Goal: Task Accomplishment & Management: Manage account settings

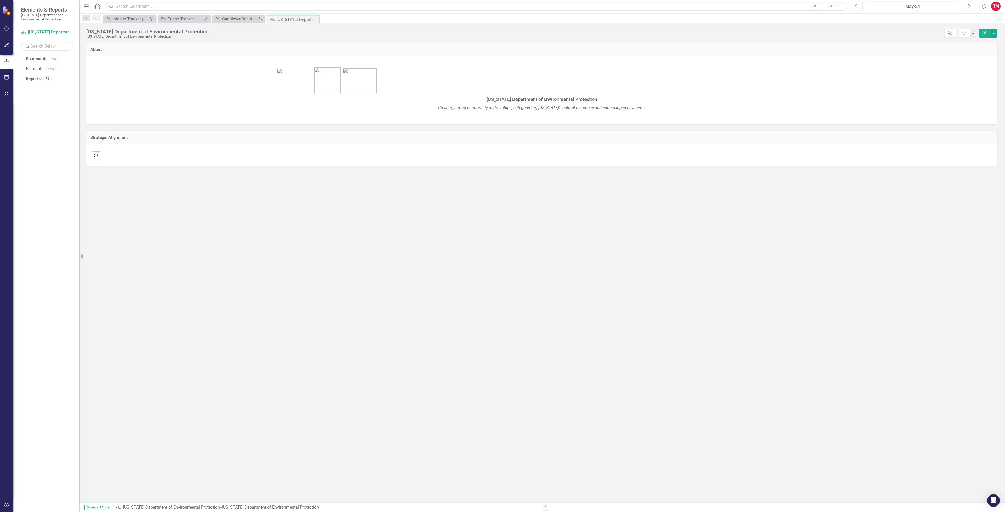
click at [191, 15] on div "Initiative Trish's Tracker Pin" at bounding box center [184, 19] width 52 height 9
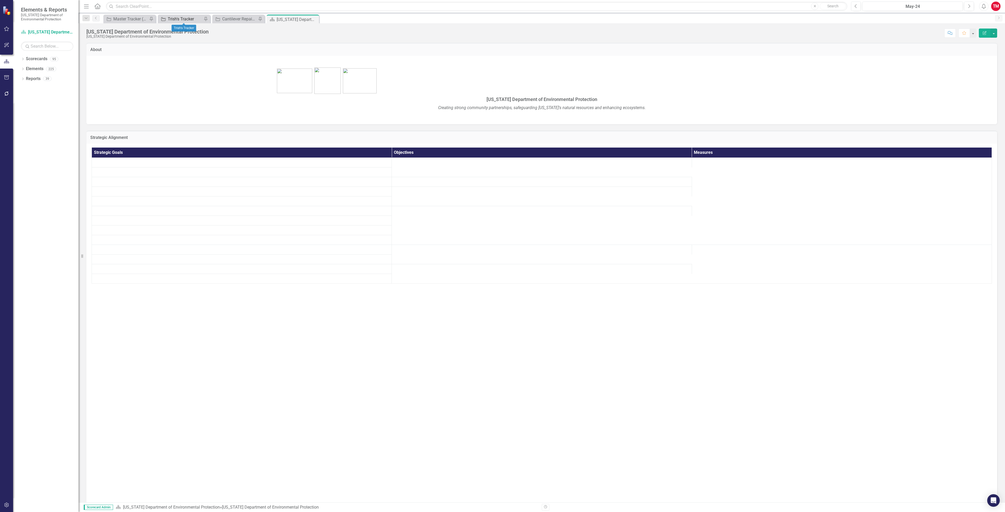
click at [192, 19] on div "Trish's Tracker" at bounding box center [185, 19] width 35 height 7
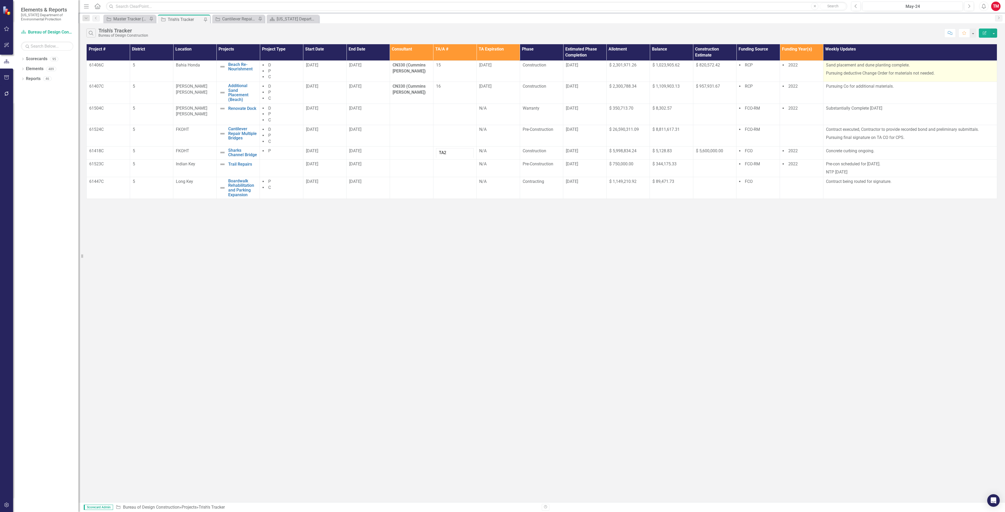
click at [938, 74] on p "Pursuing deductive Change Order for materials not needed." at bounding box center [910, 72] width 168 height 7
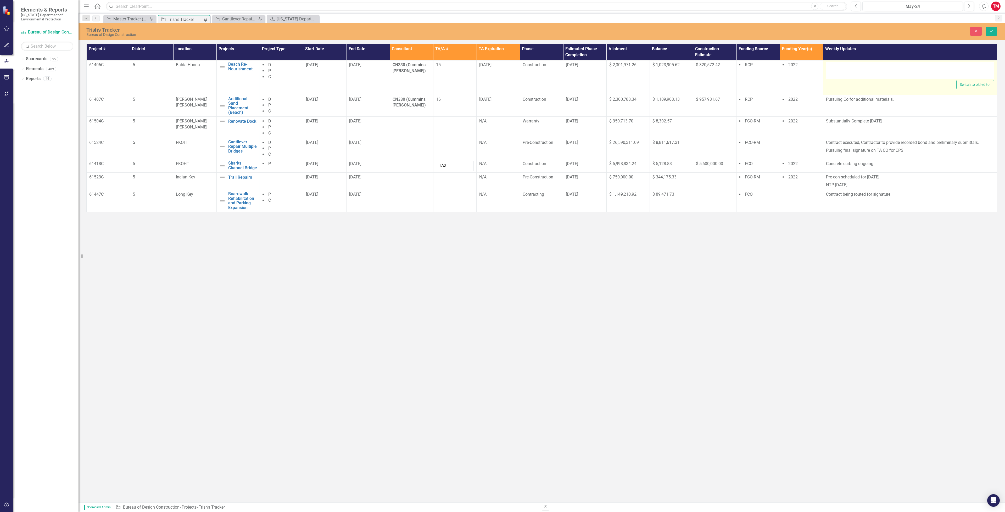
type textarea "<p>Sand placement and dune planting complete.</p> <p>Pursuing deductive Change …"
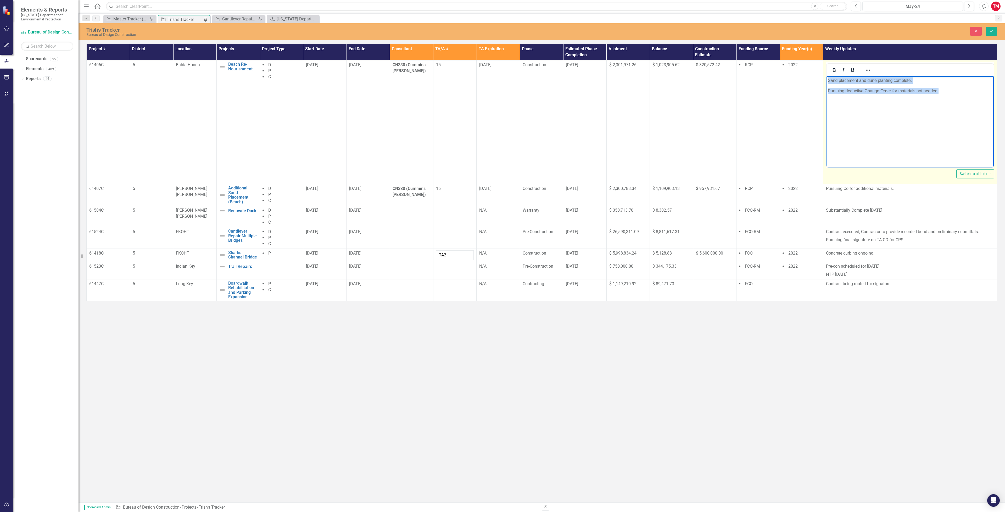
drag, startPoint x: 946, startPoint y: 91, endPoint x: 829, endPoint y: 80, distance: 117.5
click at [829, 80] on body "Sand placement and dune planting complete. Pursuing deductive Change Order for …" at bounding box center [909, 115] width 167 height 79
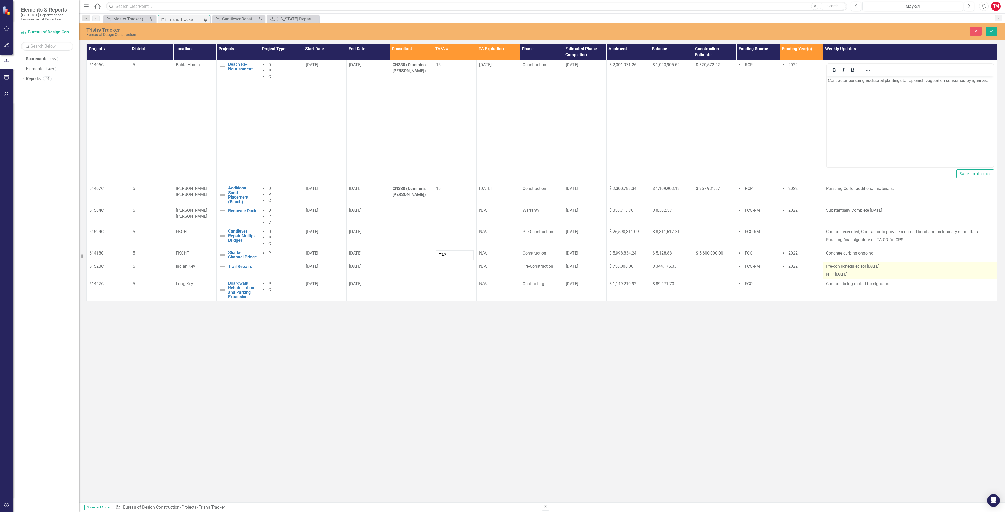
click at [887, 267] on p "Pre-con scheduled for [DATE]." at bounding box center [910, 267] width 168 height 7
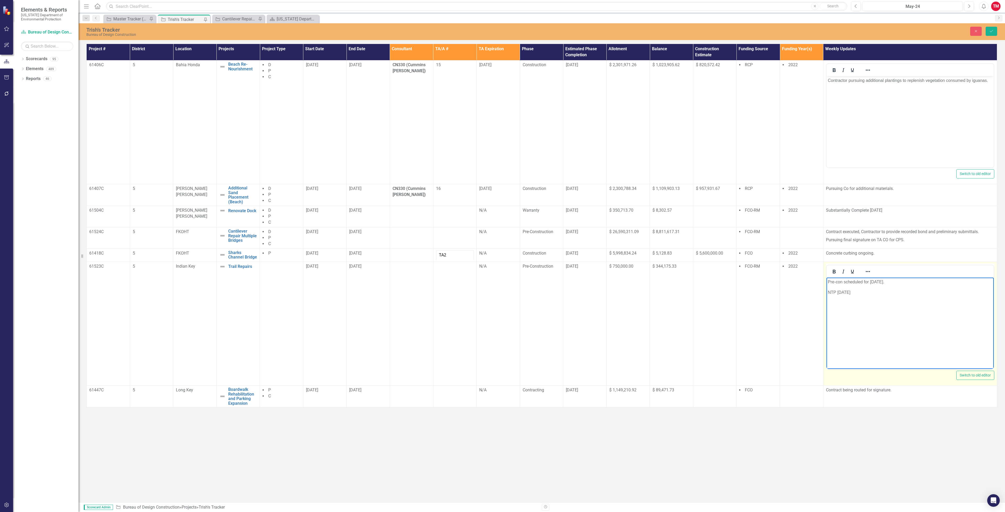
click at [890, 286] on body "Pre-con scheduled for [DATE]. NTP [DATE]" at bounding box center [909, 317] width 167 height 79
click at [889, 283] on p "Pre-con scheduled for [DATE]." at bounding box center [909, 282] width 165 height 6
click at [859, 294] on p "NTP [DATE]" at bounding box center [909, 292] width 165 height 6
click at [988, 29] on button "Save" at bounding box center [992, 31] width 12 height 9
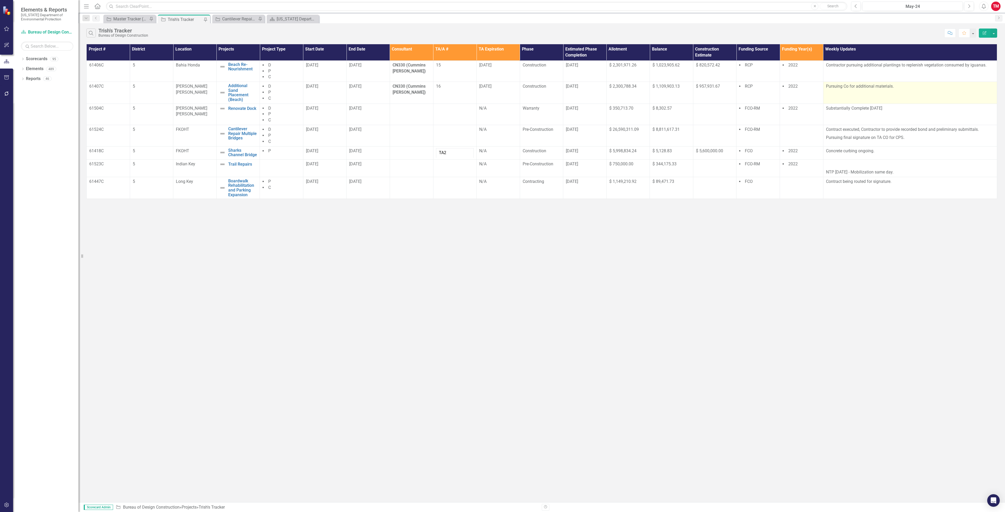
click at [896, 90] on p "Pursuing Co for additional materials." at bounding box center [910, 86] width 168 height 6
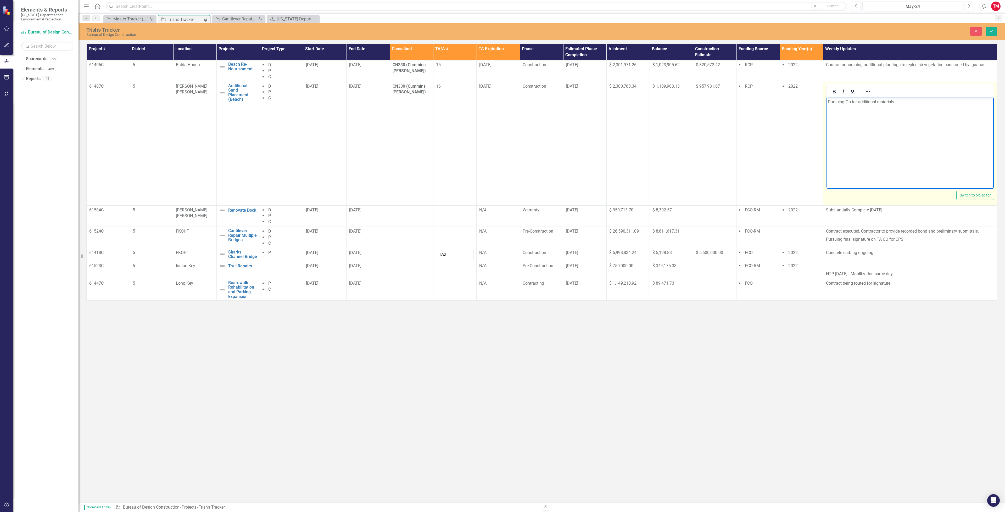
click at [845, 101] on p "Pursuing Co for additional materials." at bounding box center [909, 102] width 165 height 6
click at [876, 99] on p "Co for additional materials." at bounding box center [909, 102] width 165 height 6
click at [993, 29] on icon "Save" at bounding box center [991, 31] width 5 height 4
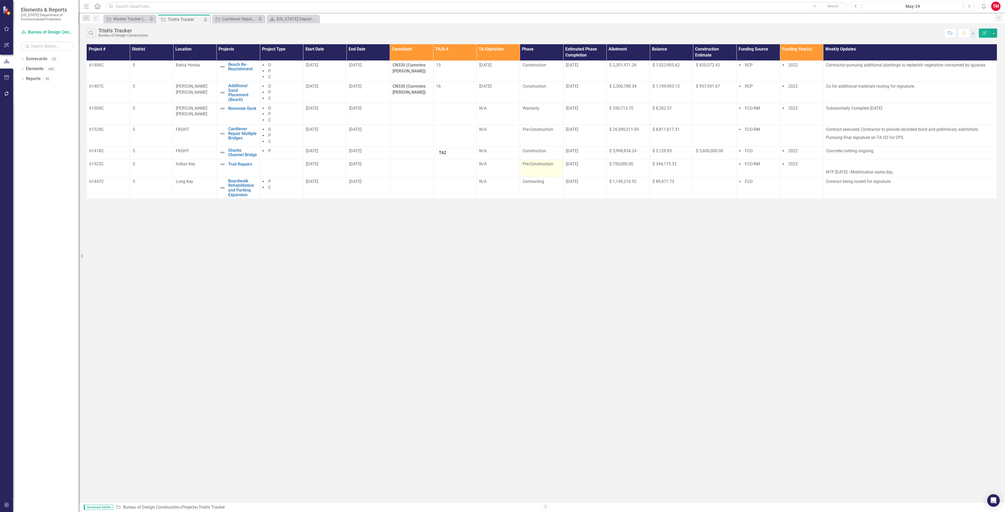
click at [550, 170] on td "Pre-Construction" at bounding box center [541, 169] width 43 height 18
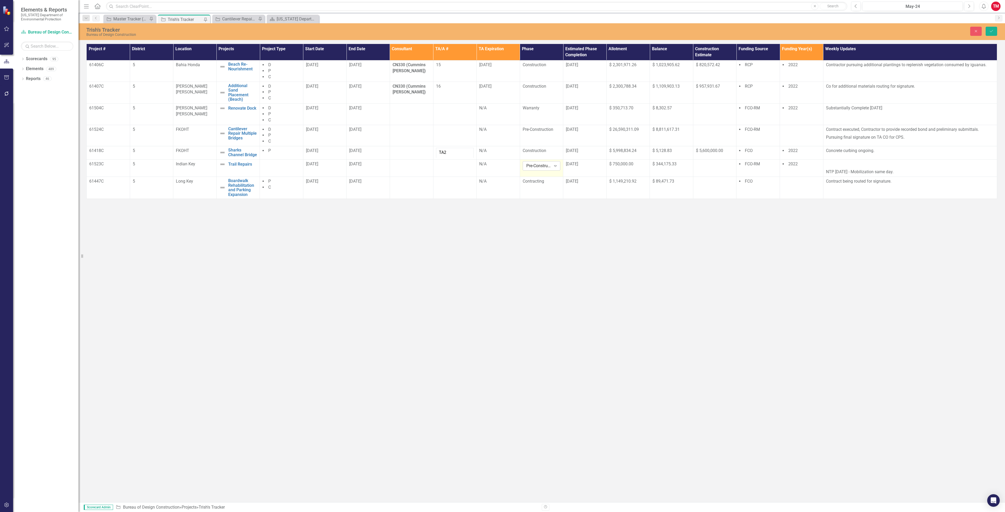
click at [557, 166] on icon "Expand" at bounding box center [555, 166] width 5 height 4
click at [542, 219] on div "Construction" at bounding box center [544, 220] width 33 height 6
click at [586, 171] on td "[DATE]" at bounding box center [584, 168] width 43 height 18
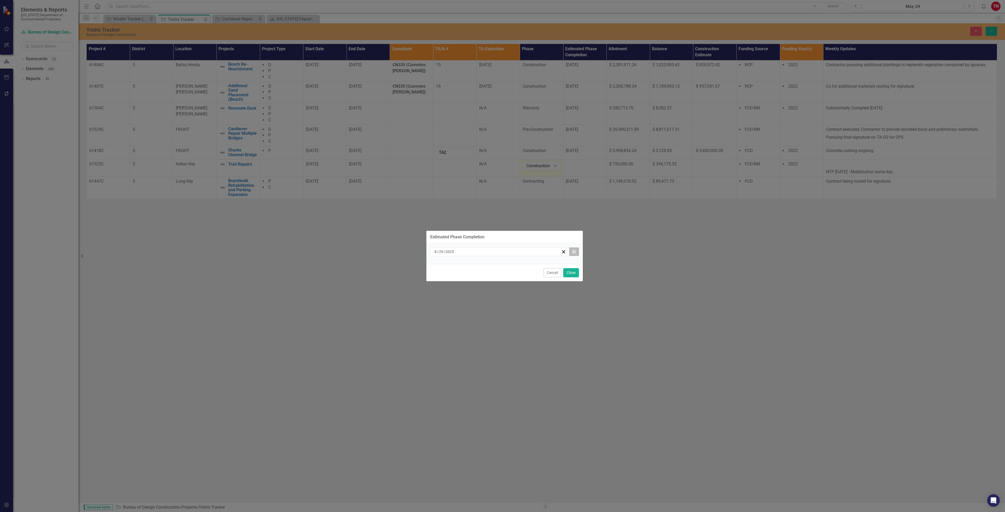
click at [572, 249] on button "Calendar" at bounding box center [574, 251] width 10 height 9
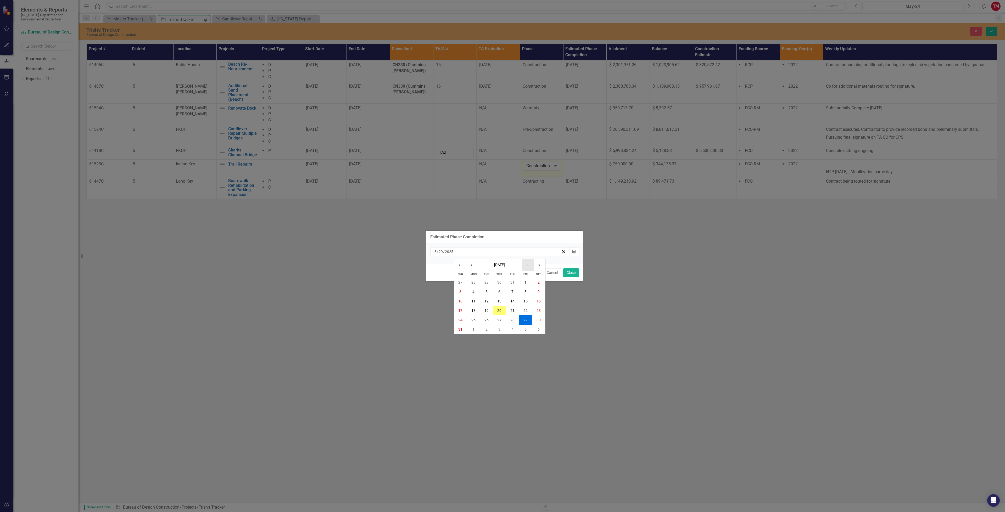
click at [526, 264] on button "›" at bounding box center [528, 265] width 12 height 12
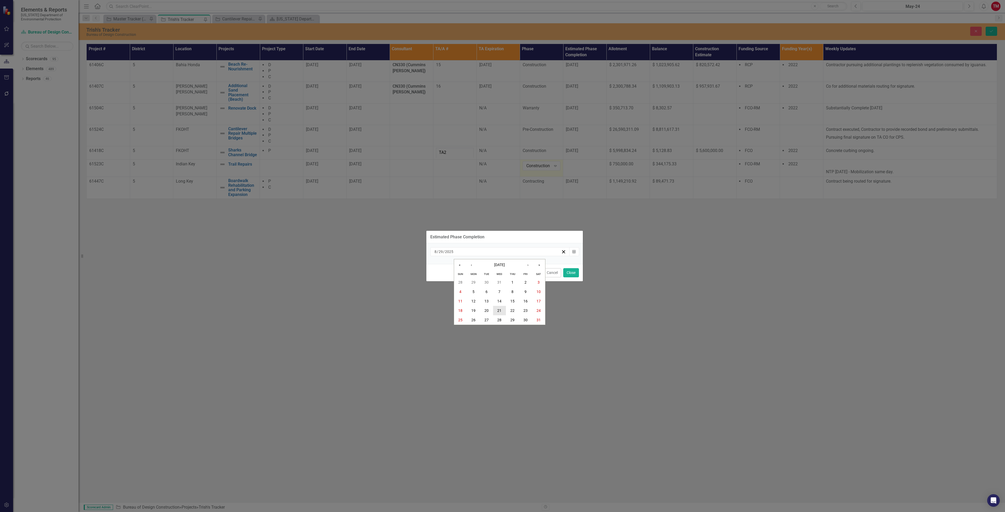
click at [499, 309] on abbr "21" at bounding box center [499, 311] width 4 height 4
click at [576, 271] on button "Close" at bounding box center [571, 272] width 16 height 9
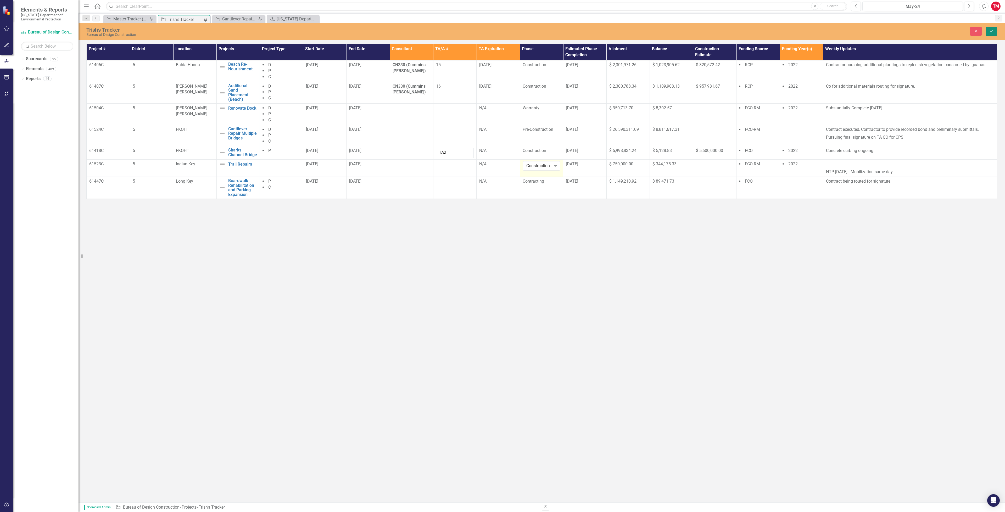
click at [988, 33] on button "Save" at bounding box center [992, 31] width 12 height 9
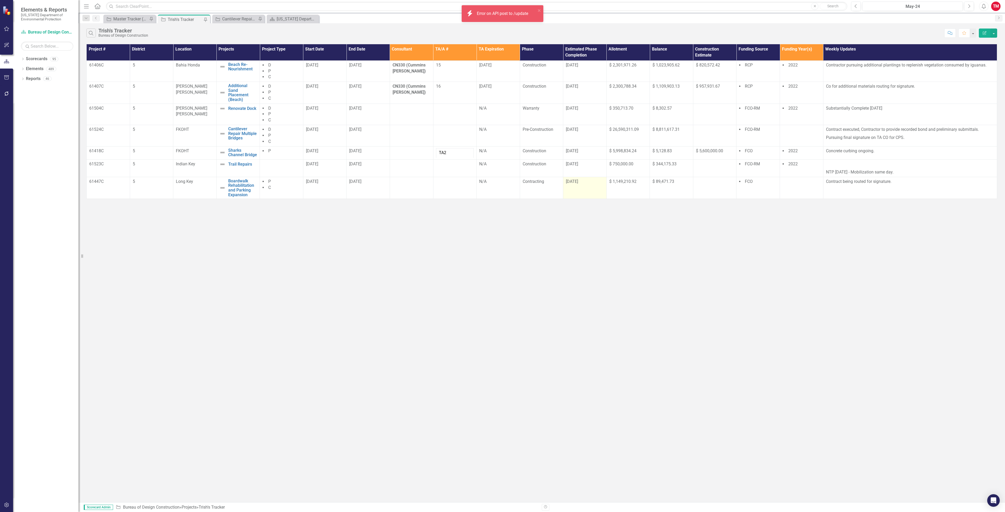
click at [591, 184] on div "[DATE]" at bounding box center [585, 182] width 38 height 6
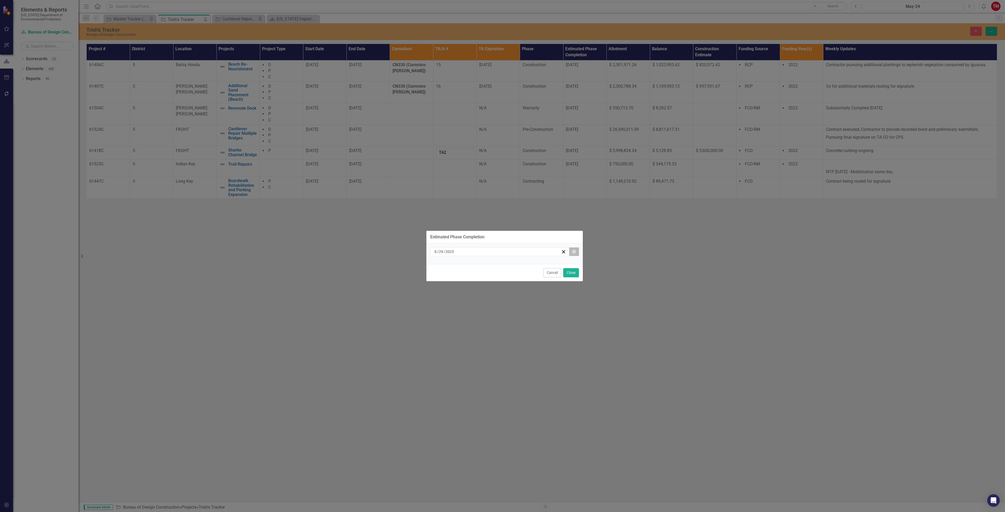
click at [574, 251] on icon "button" at bounding box center [573, 252] width 3 height 4
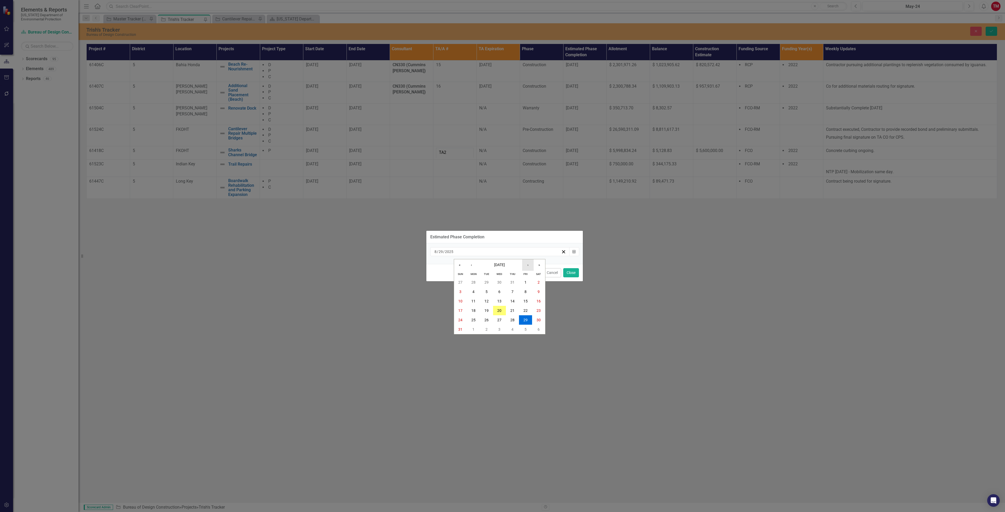
click at [524, 265] on button "›" at bounding box center [528, 265] width 12 height 12
click at [529, 307] on button "26" at bounding box center [525, 310] width 13 height 9
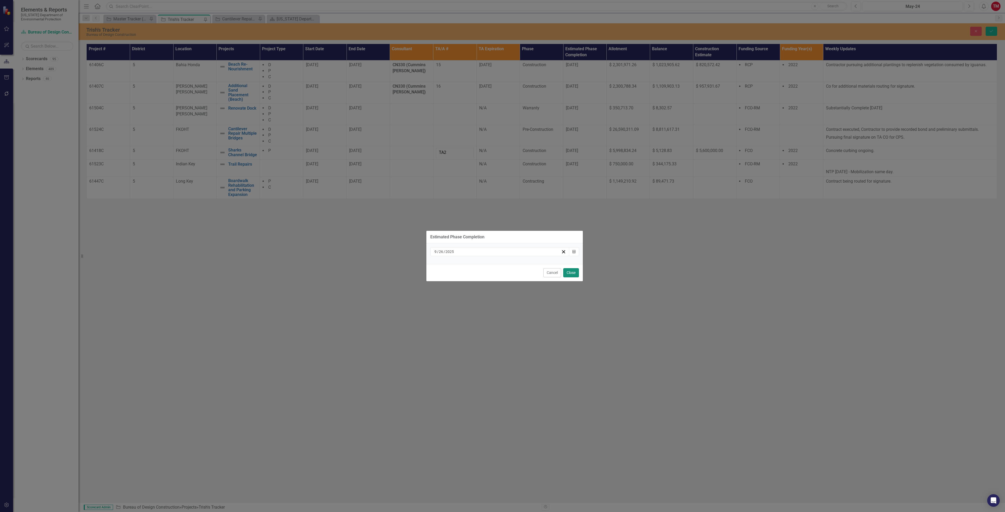
click at [567, 275] on button "Close" at bounding box center [571, 272] width 16 height 9
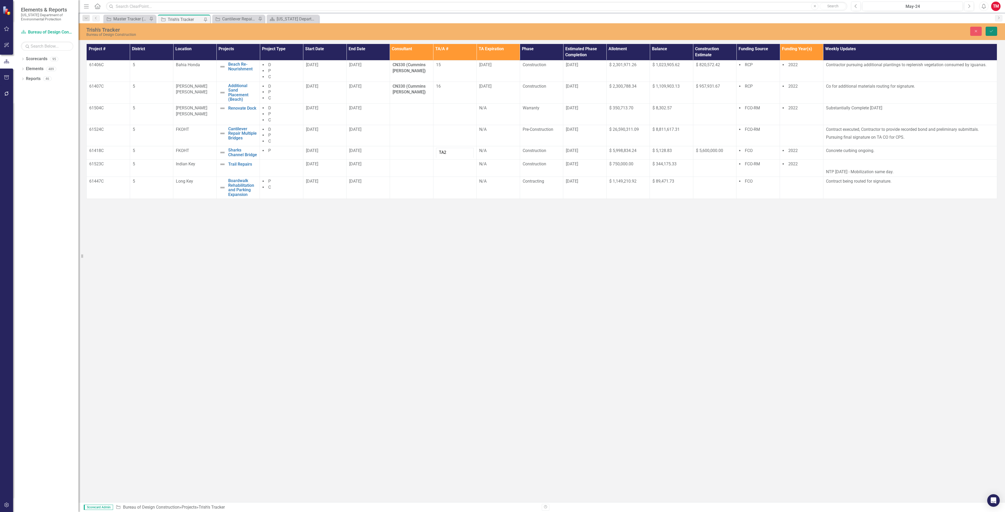
click at [994, 32] on button "Save" at bounding box center [992, 31] width 12 height 9
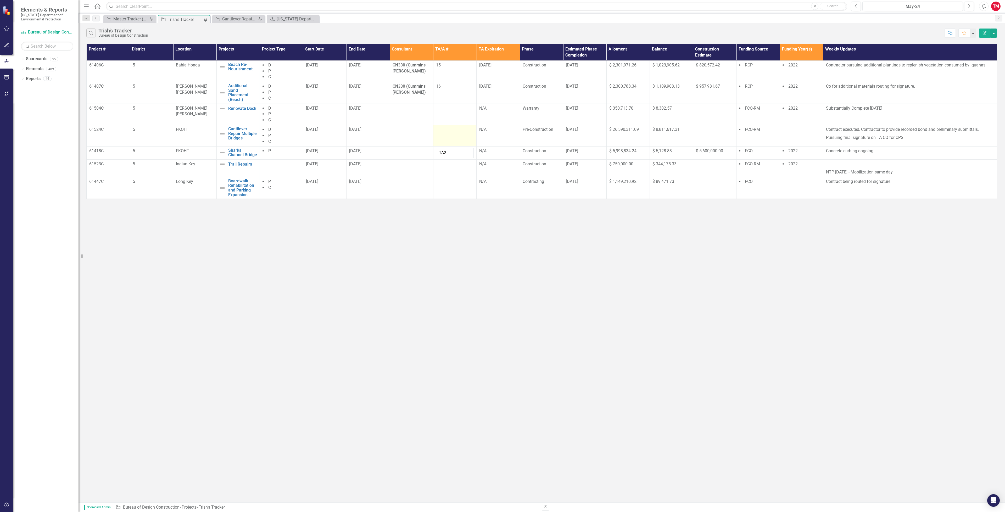
click at [443, 141] on td at bounding box center [454, 135] width 43 height 21
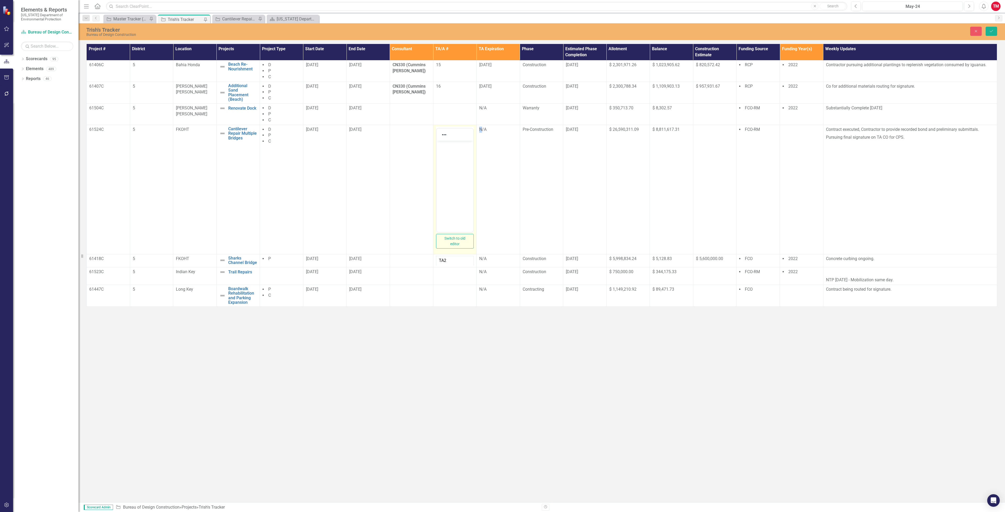
scroll to position [0, 0]
click at [462, 136] on div at bounding box center [455, 135] width 37 height 10
click at [460, 164] on body "Rich Text Area. Press ALT-0 for help." at bounding box center [454, 180] width 37 height 79
drag, startPoint x: 441, startPoint y: 144, endPoint x: 446, endPoint y: 144, distance: 5.0
click at [441, 144] on p "TA CO" at bounding box center [455, 145] width 34 height 6
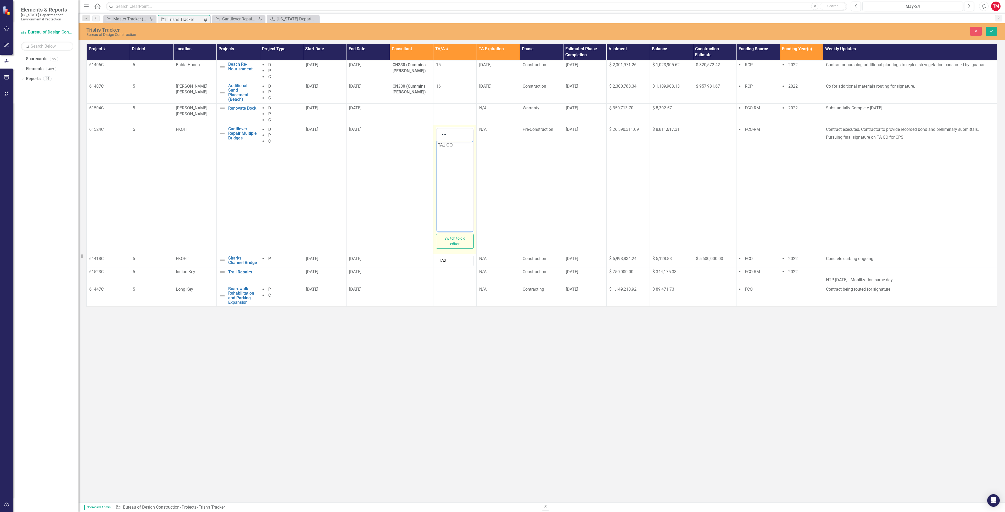
click at [455, 146] on p "TA1 CO" at bounding box center [455, 145] width 34 height 6
click at [438, 144] on p "TA1 CO 2" at bounding box center [455, 145] width 34 height 6
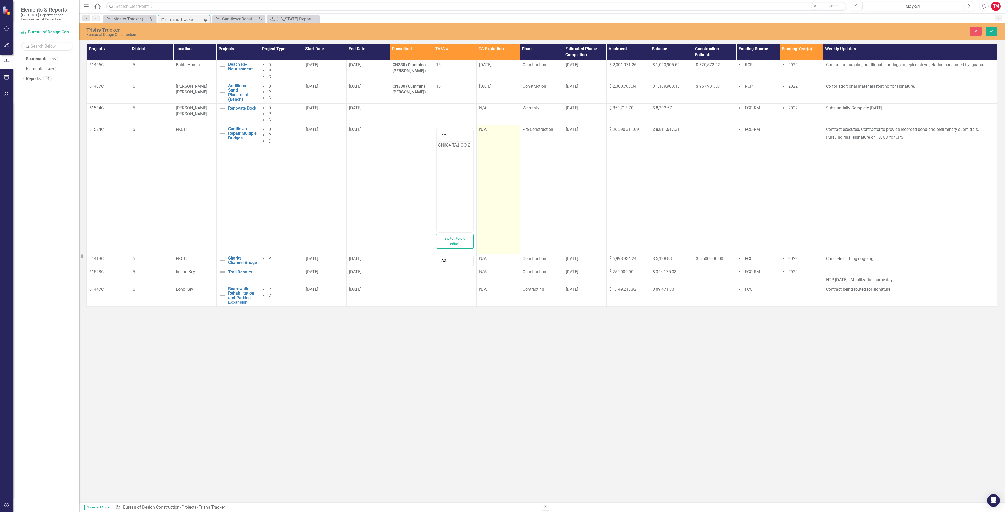
click at [493, 172] on td "N/A" at bounding box center [498, 189] width 43 height 129
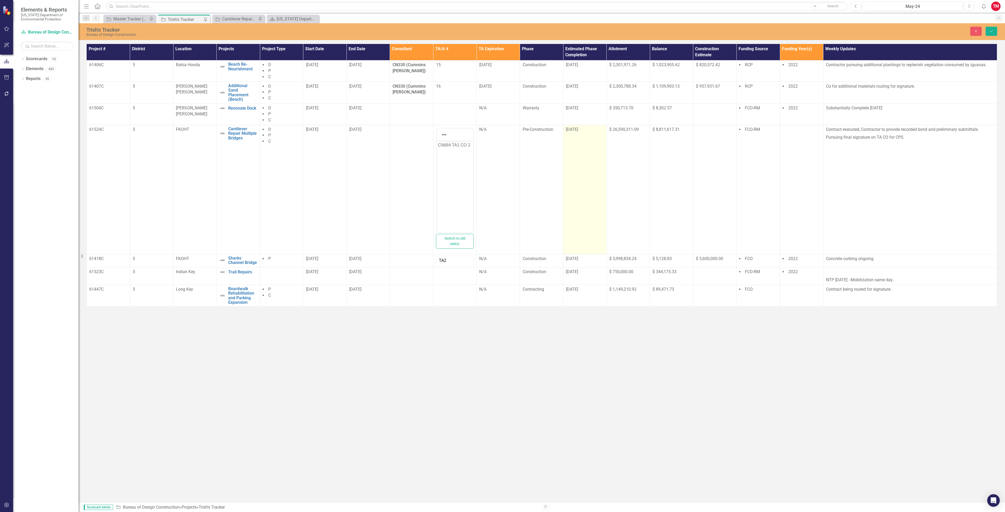
click at [584, 147] on td "[DATE]" at bounding box center [584, 189] width 43 height 129
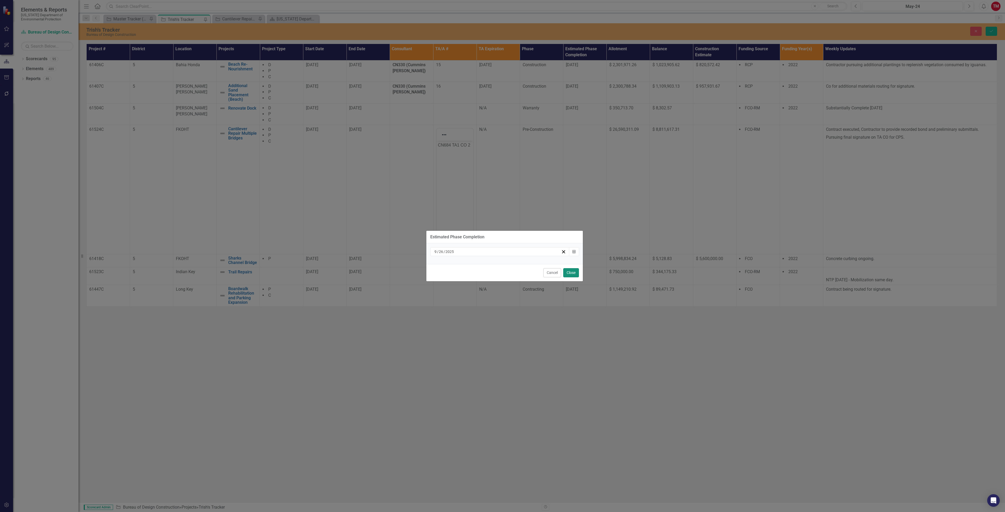
click at [572, 274] on button "Close" at bounding box center [571, 272] width 16 height 9
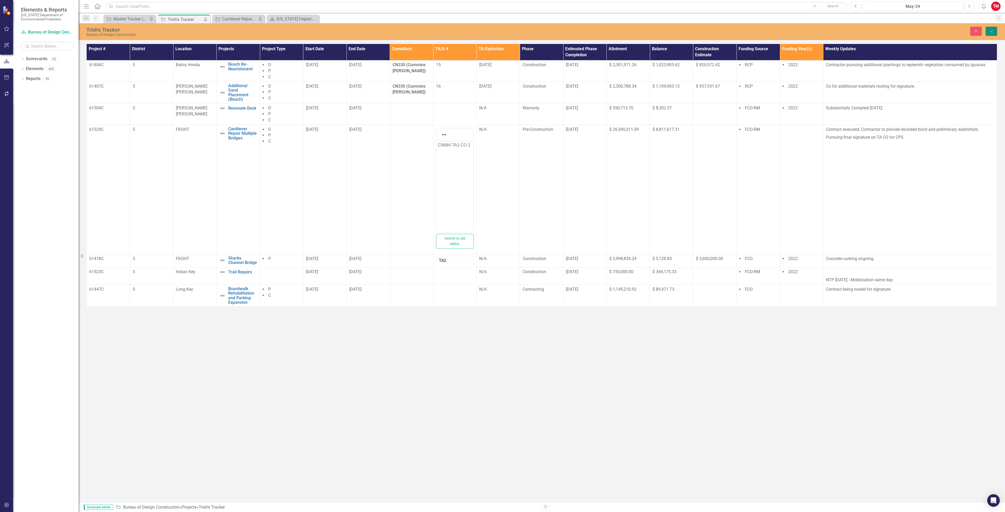
click at [992, 33] on button "Save" at bounding box center [992, 31] width 12 height 9
